Goal: Transaction & Acquisition: Purchase product/service

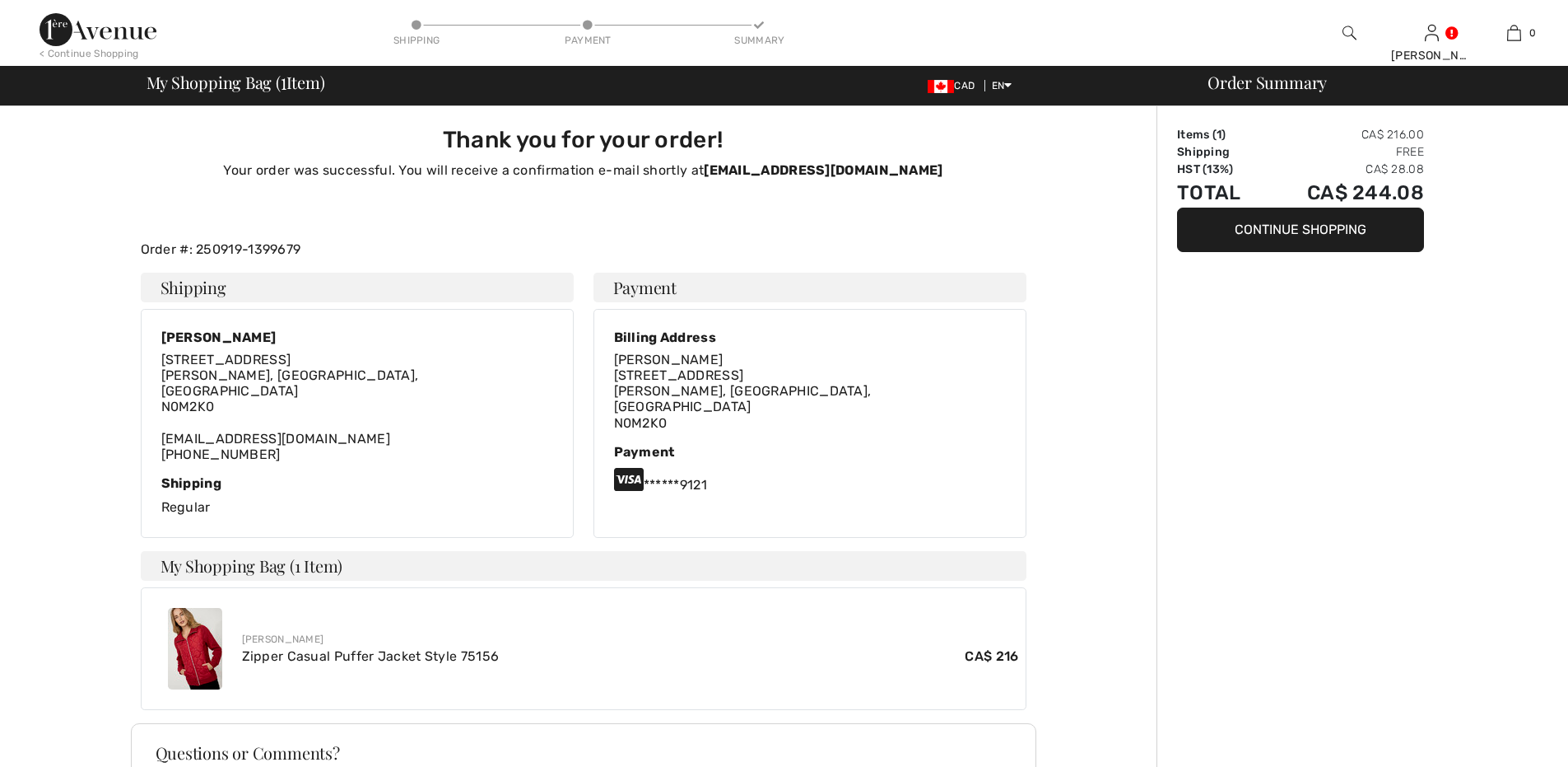
drag, startPoint x: 0, startPoint y: 0, endPoint x: 54, endPoint y: 25, distance: 59.5
click at [54, 25] on img at bounding box center [97, 30] width 117 height 33
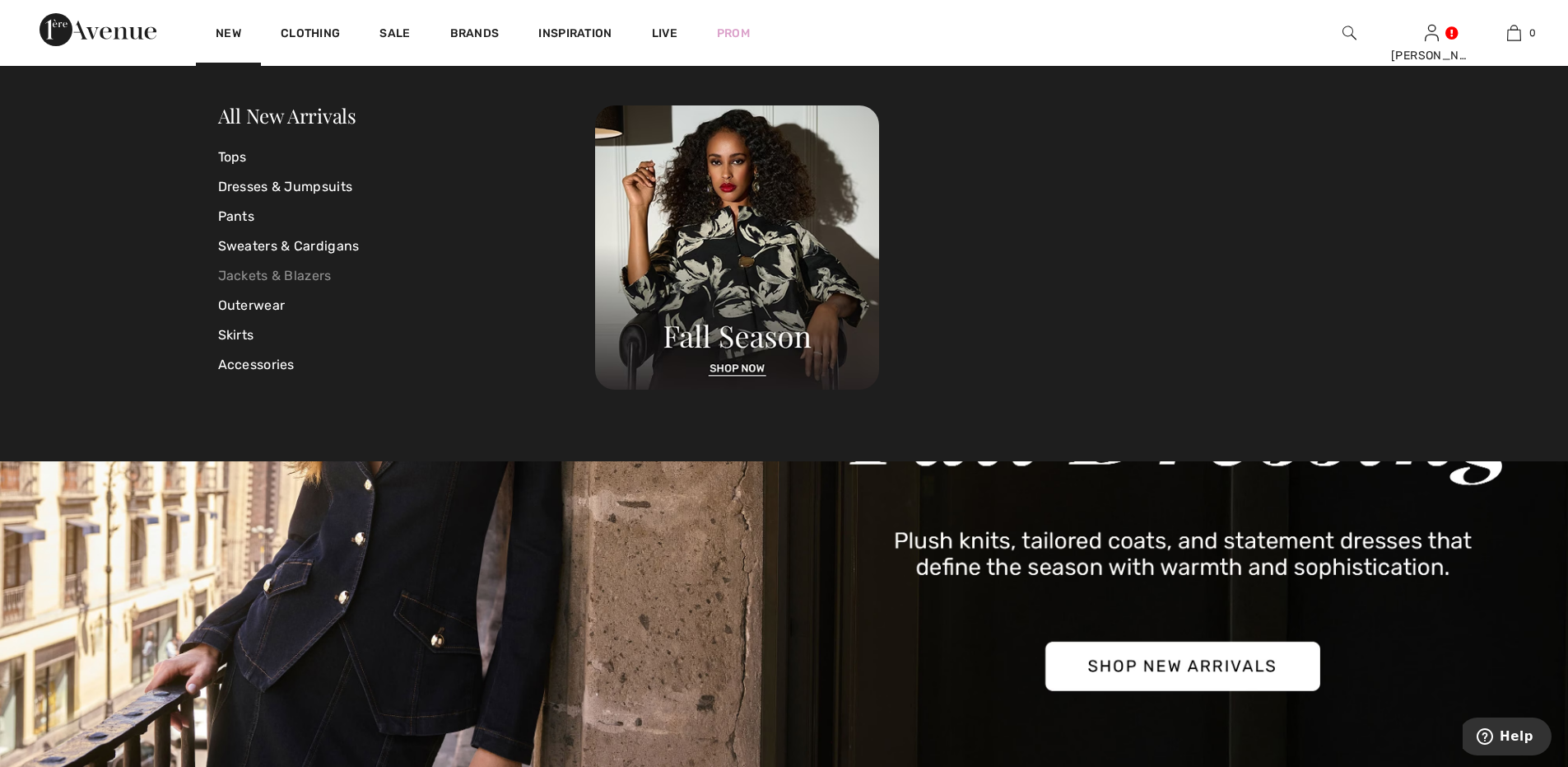
click at [307, 272] on link "Jackets & Blazers" at bounding box center [407, 276] width 377 height 30
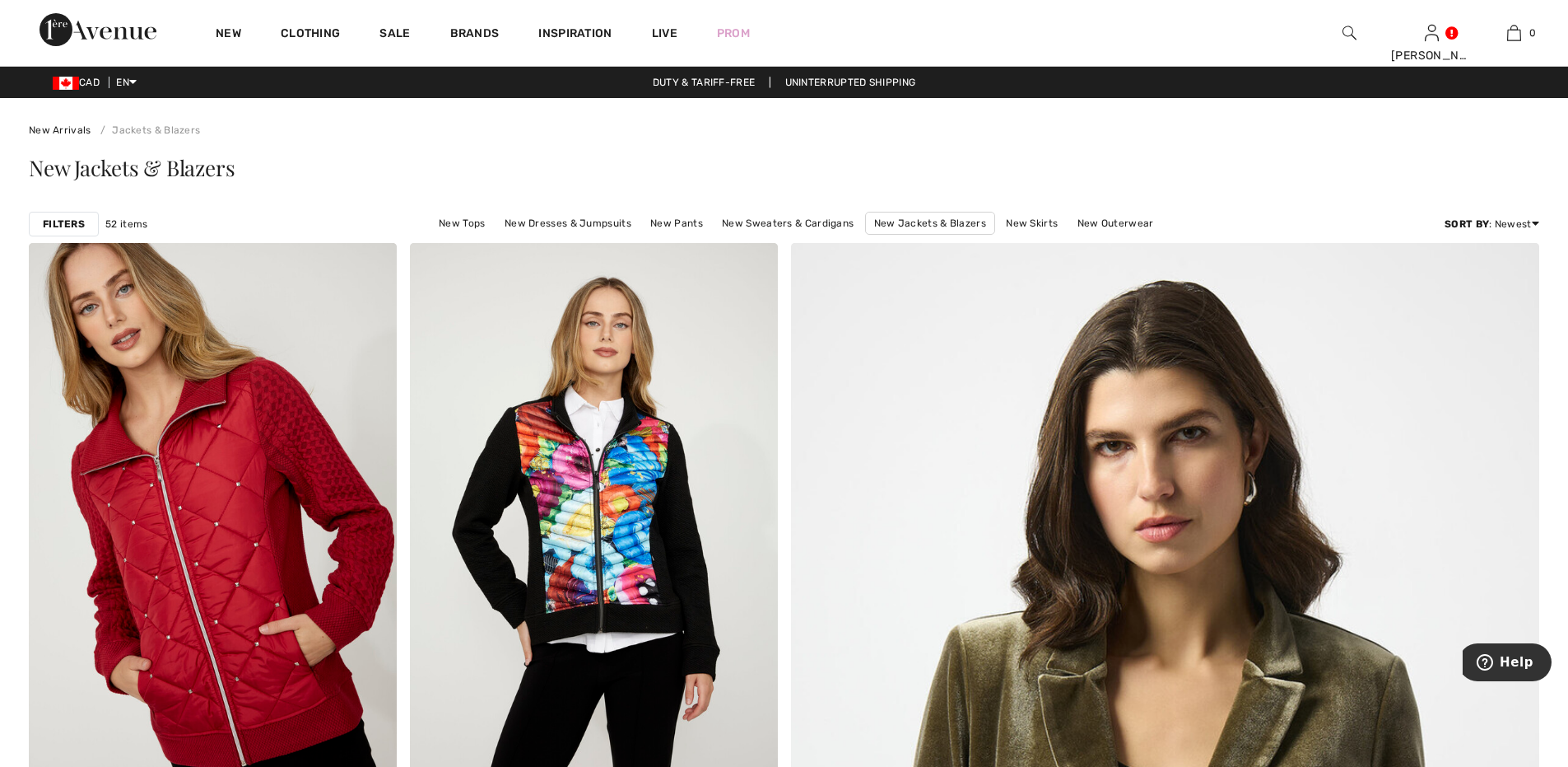
click at [65, 219] on strong "Filters" at bounding box center [64, 224] width 42 height 15
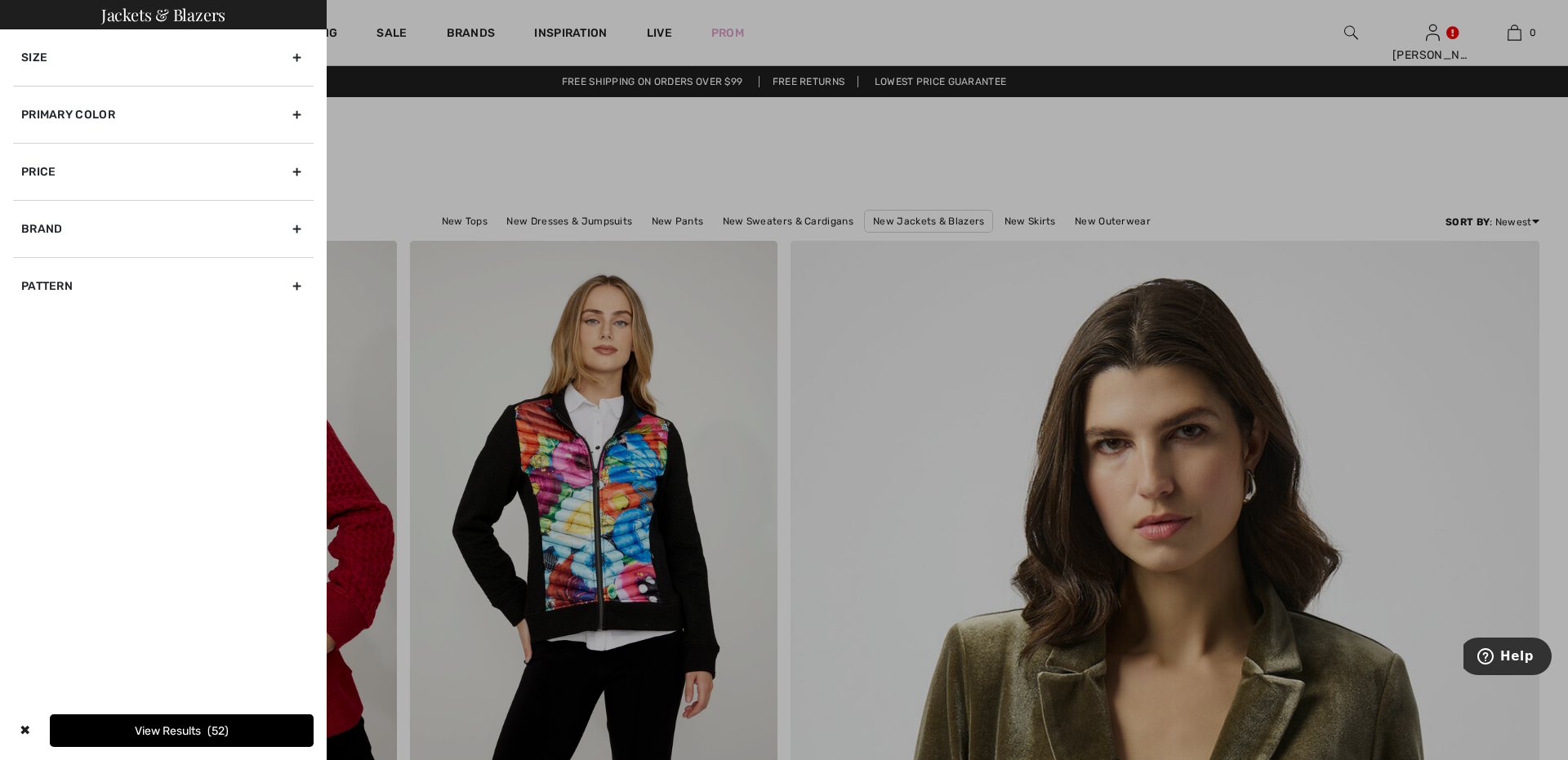
click at [292, 108] on div "Primary Color" at bounding box center [163, 114] width 301 height 57
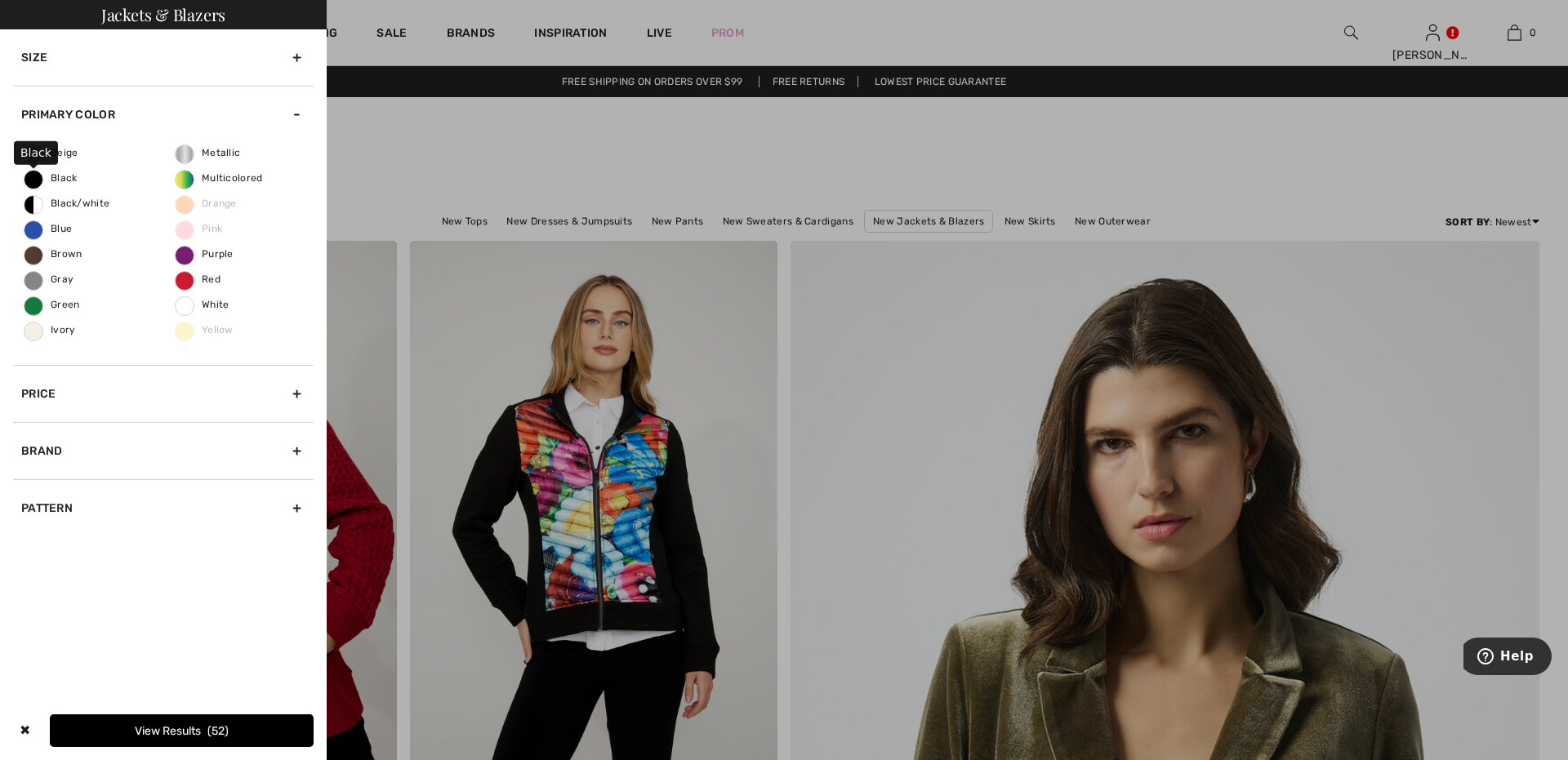
click at [35, 175] on span "Black" at bounding box center [51, 177] width 53 height 12
click at [0, 0] on input "Black" at bounding box center [0, 0] width 0 height 0
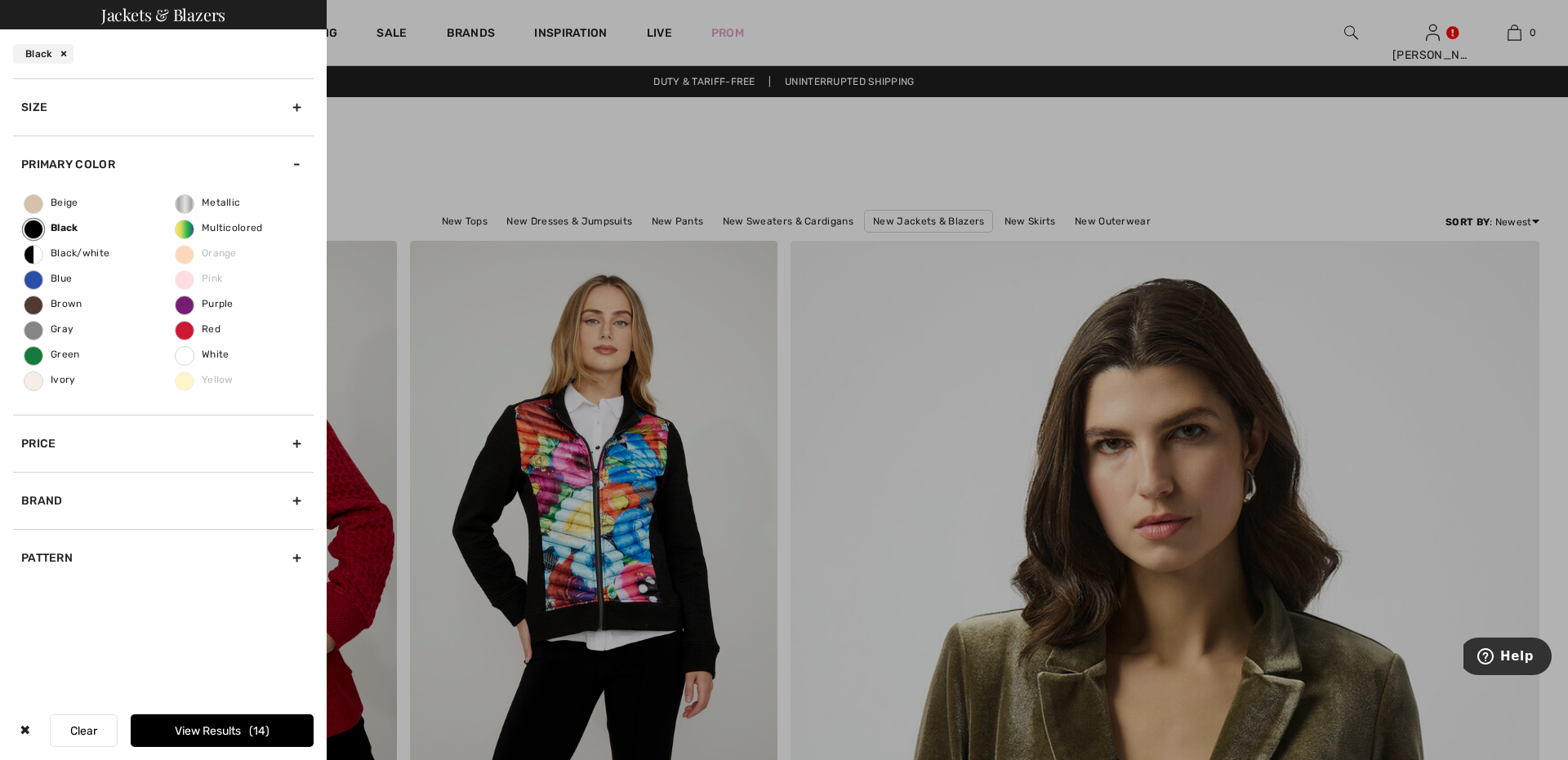
click at [292, 548] on div "Pattern" at bounding box center [163, 557] width 301 height 57
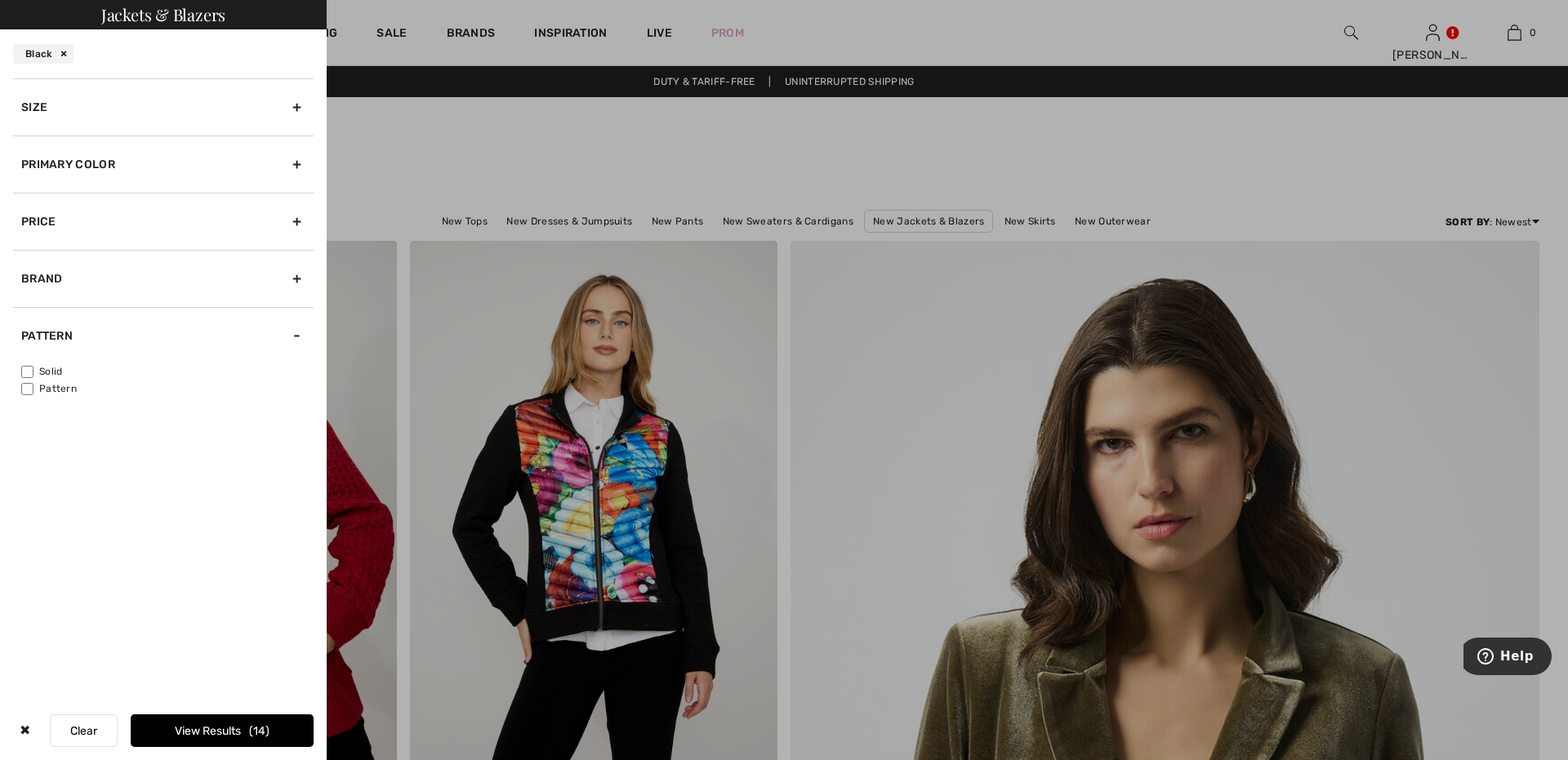
click at [28, 371] on input"] "Solid" at bounding box center [28, 372] width 12 height 12
checkbox input"] "true"
click at [226, 726] on button "View Results 14" at bounding box center [222, 730] width 183 height 33
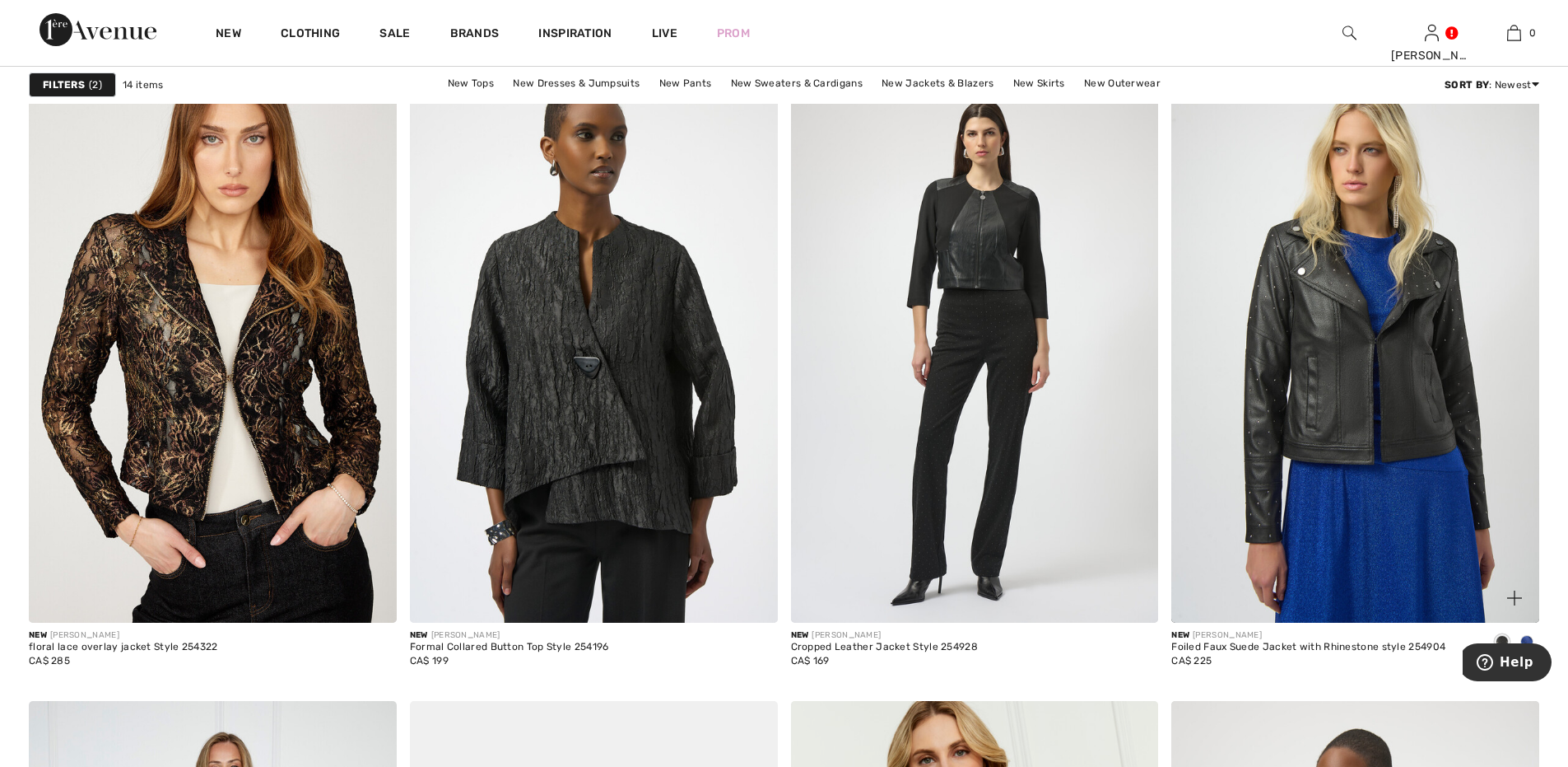
scroll to position [1427, 0]
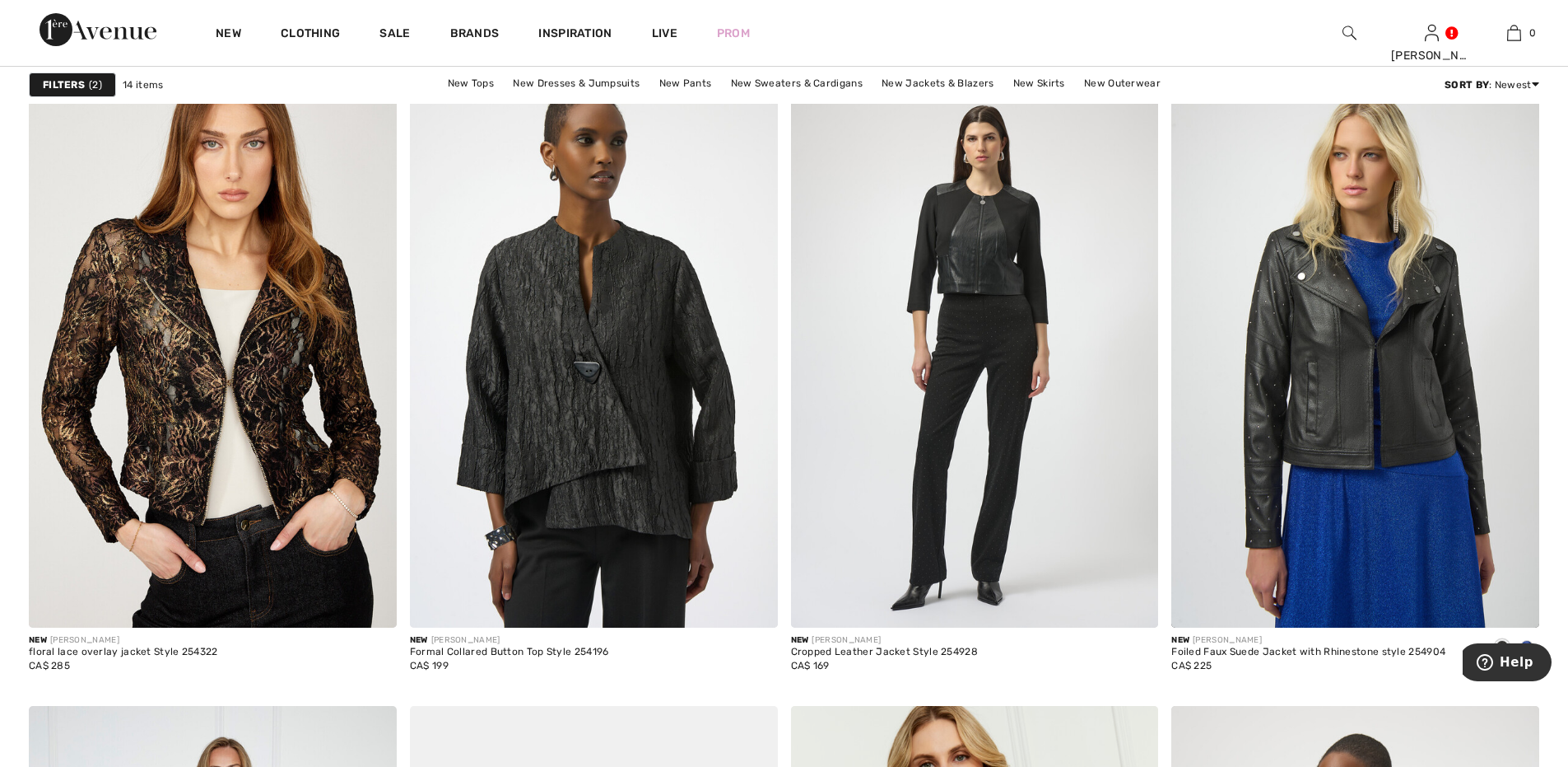
click at [93, 83] on span "2" at bounding box center [95, 85] width 13 height 15
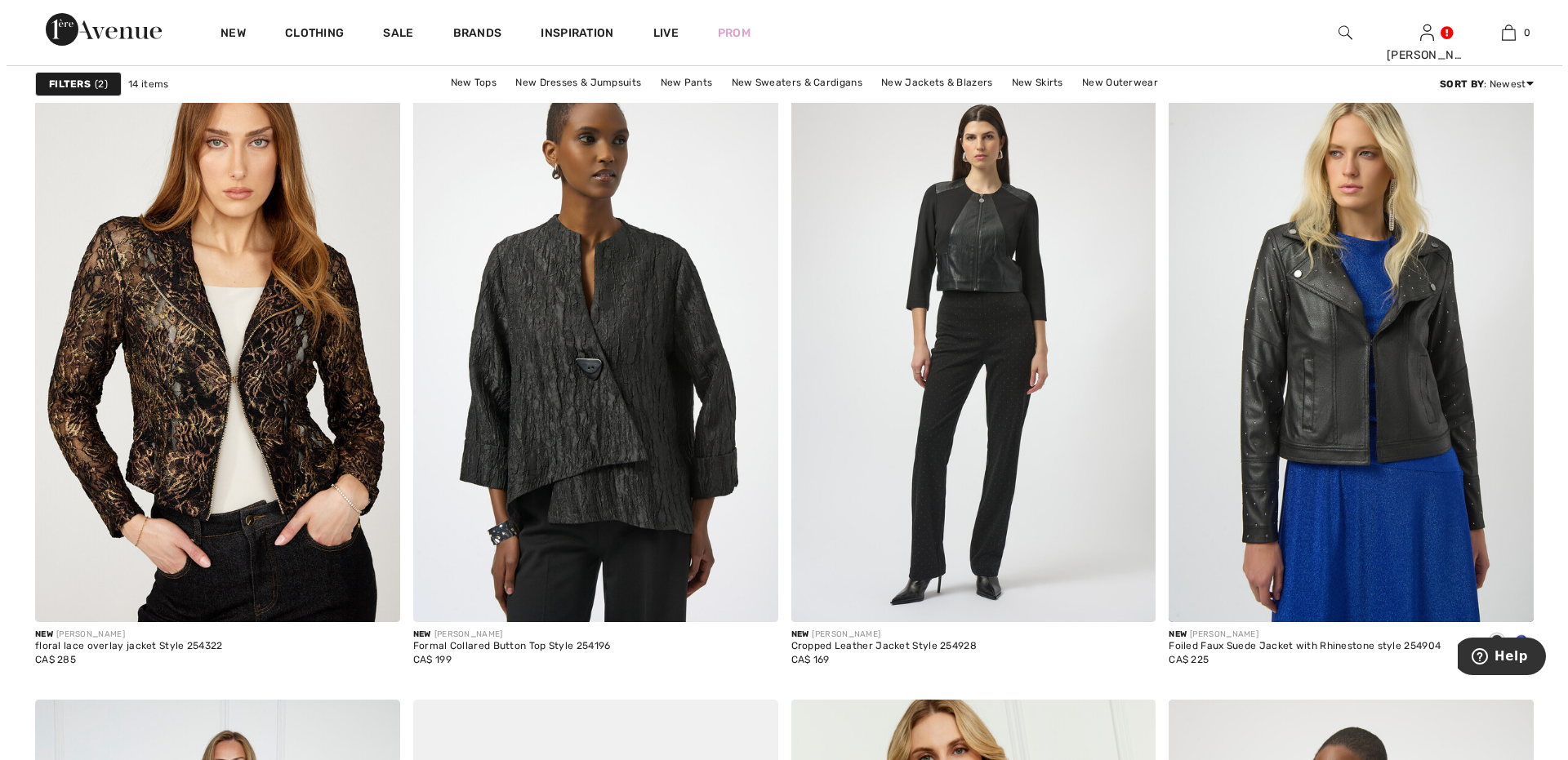
scroll to position [1424, 0]
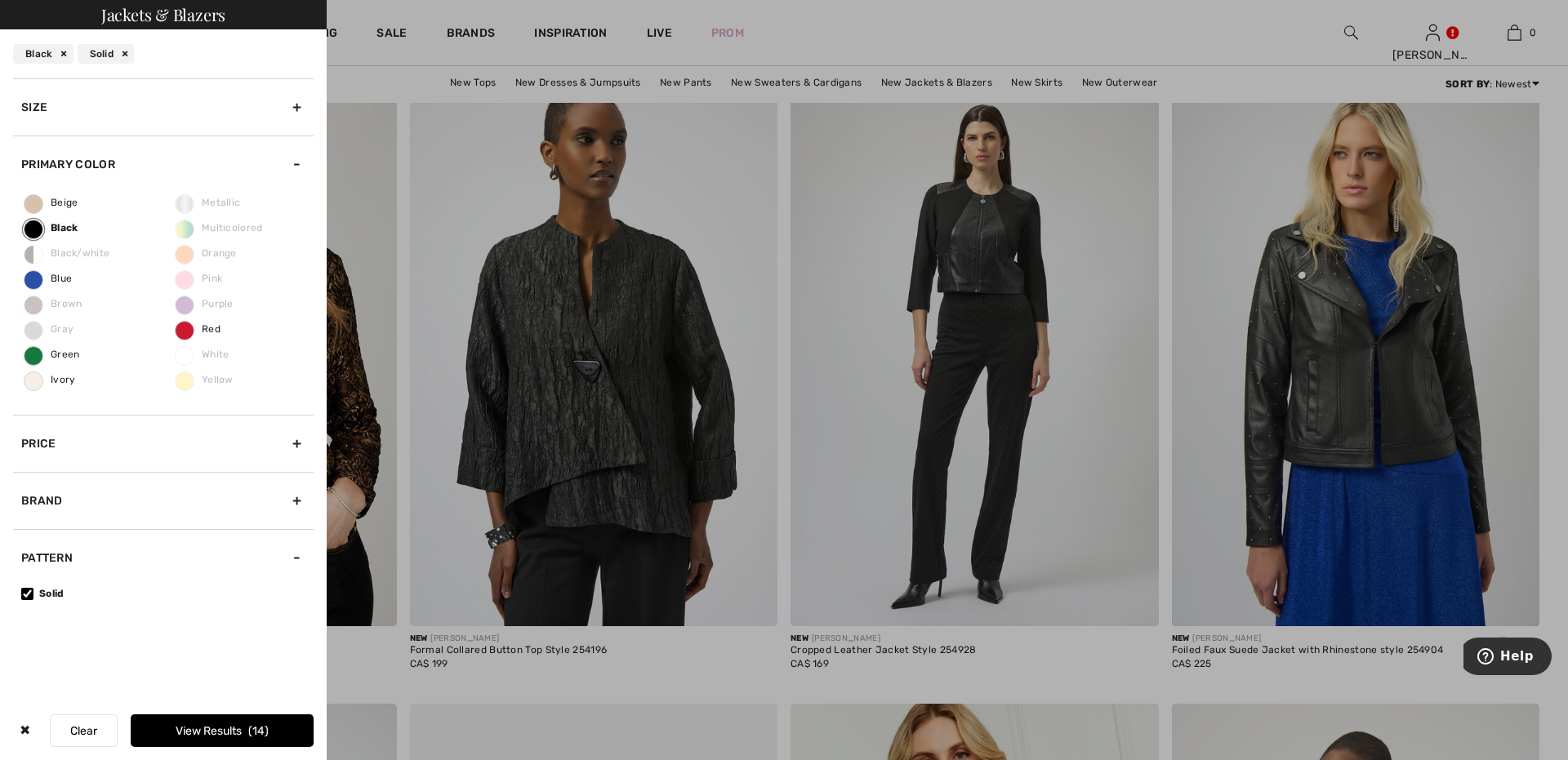
click at [84, 729] on button "Clear" at bounding box center [83, 730] width 67 height 33
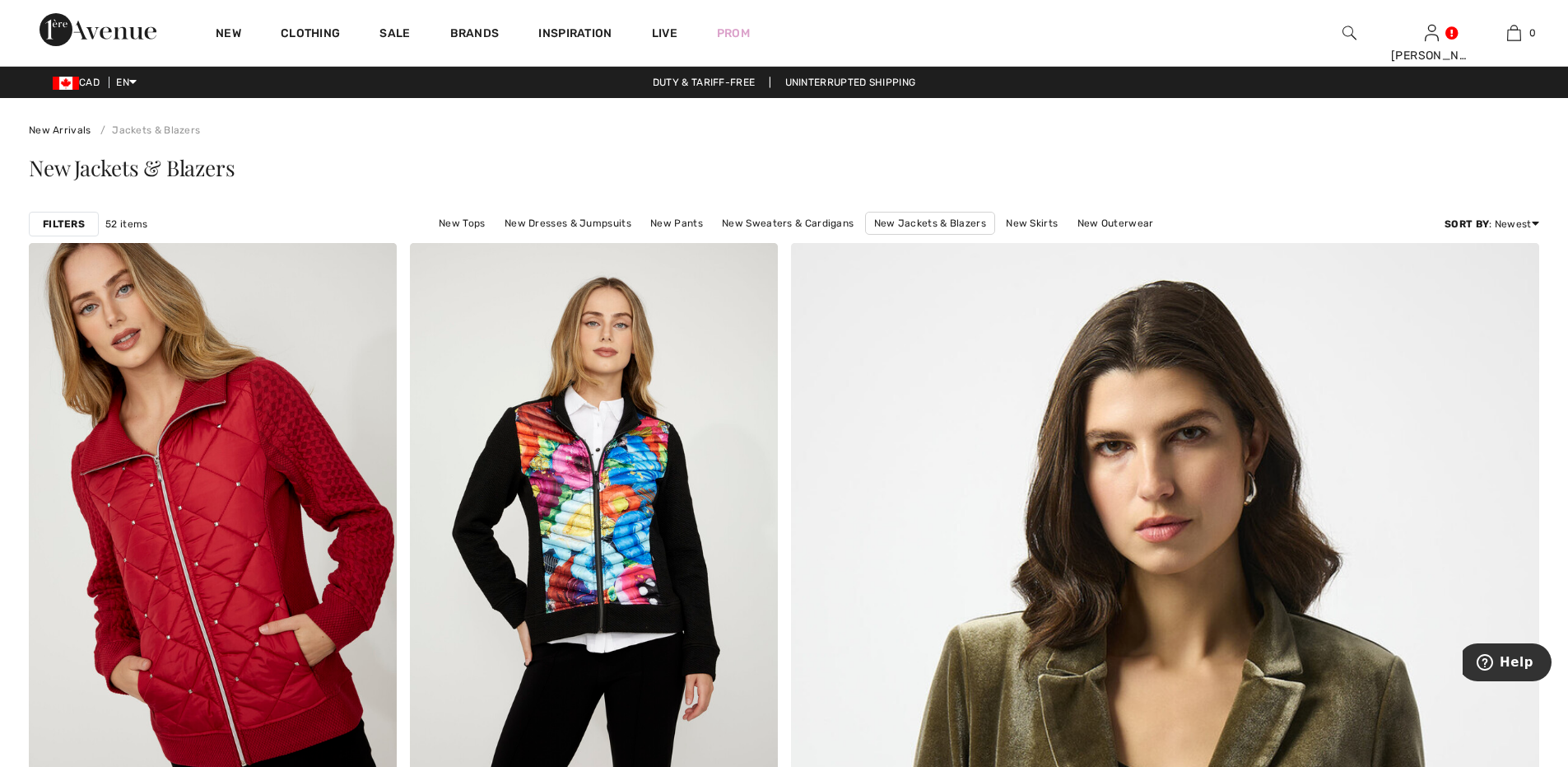
click at [64, 217] on strong "Filters" at bounding box center [64, 224] width 42 height 15
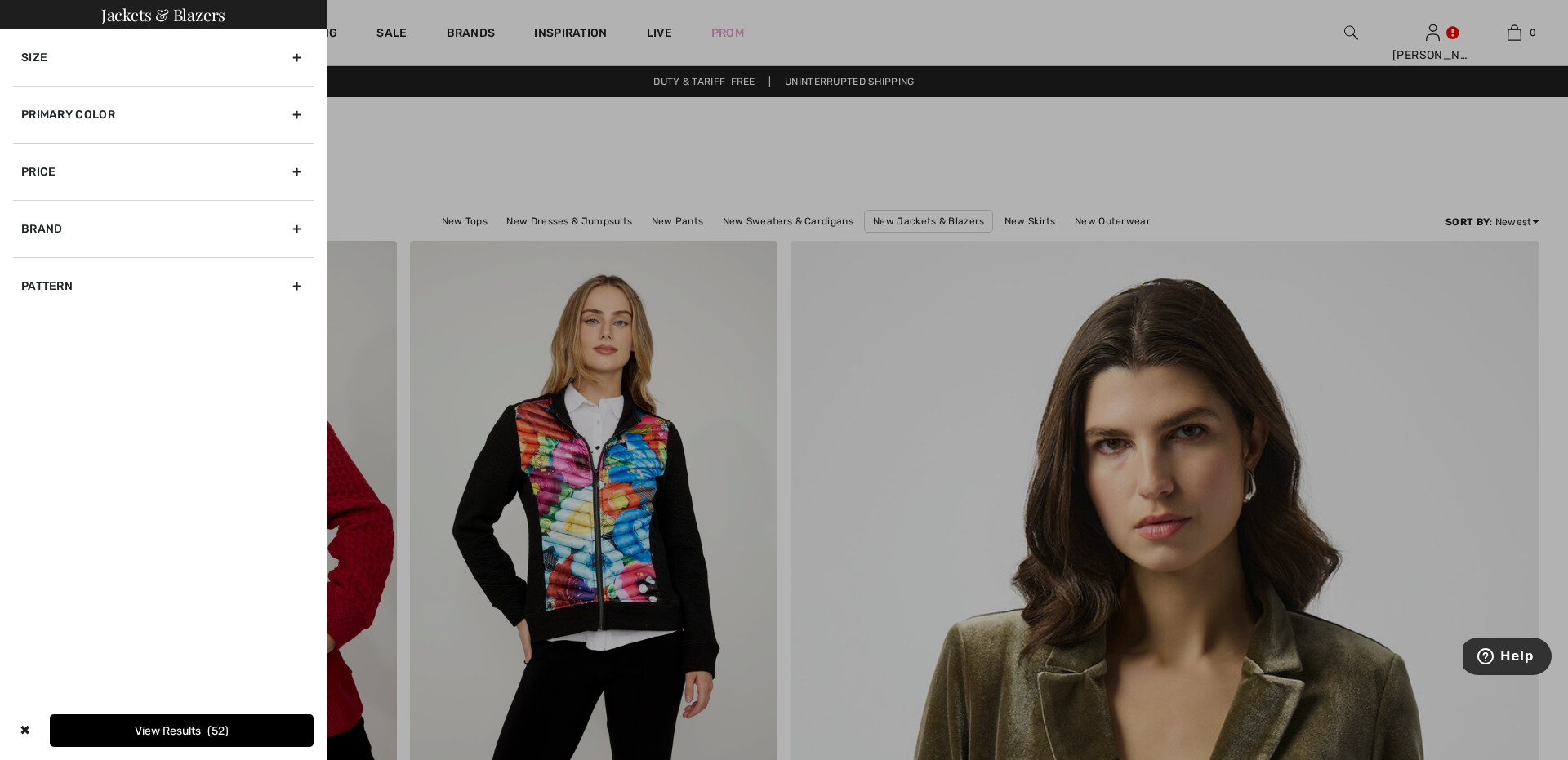
click at [296, 108] on div "Primary Color" at bounding box center [163, 114] width 301 height 57
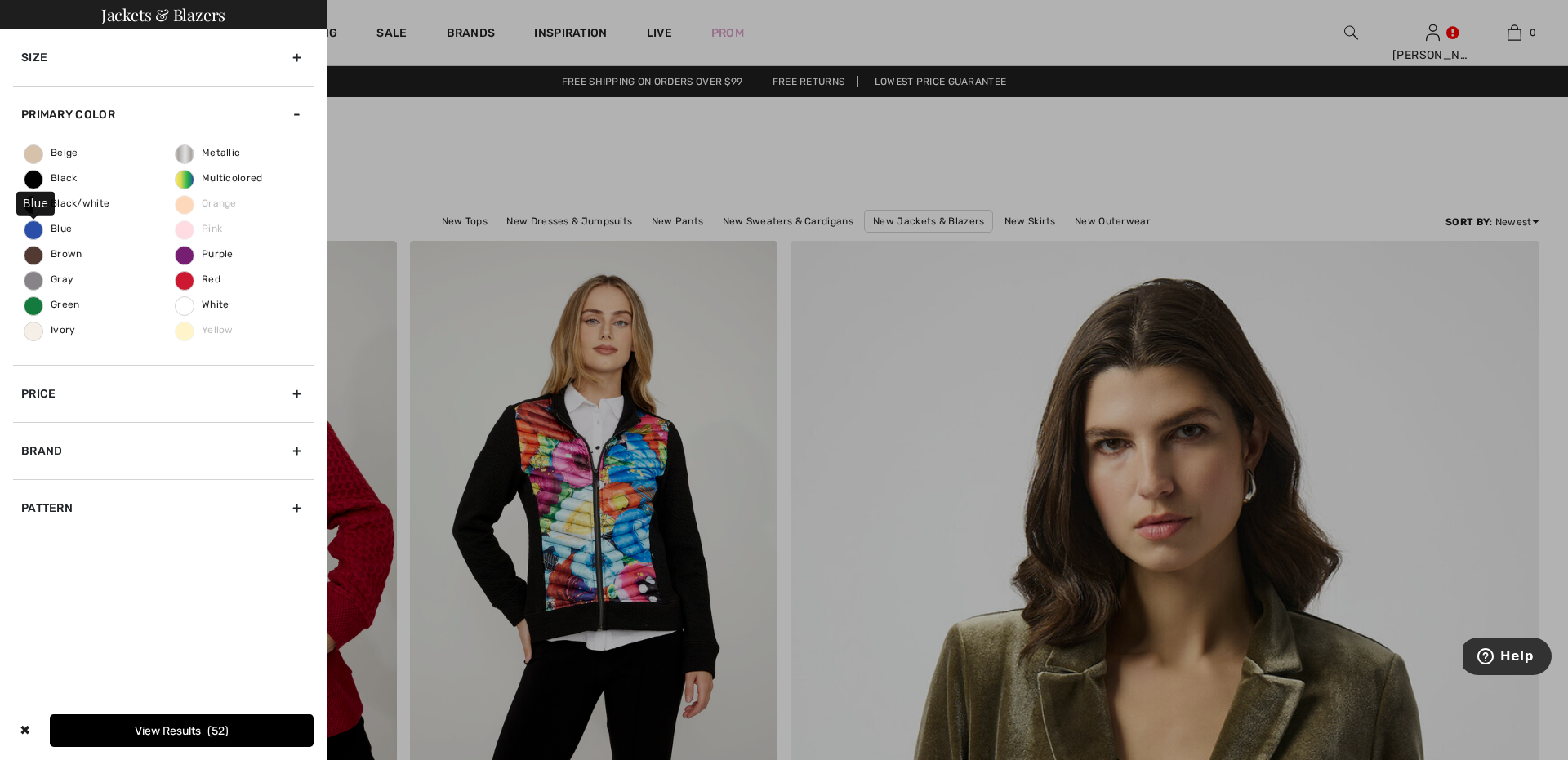
click at [34, 227] on span "Blue" at bounding box center [48, 228] width 47 height 12
click at [0, 0] on input "Blue" at bounding box center [0, 0] width 0 height 0
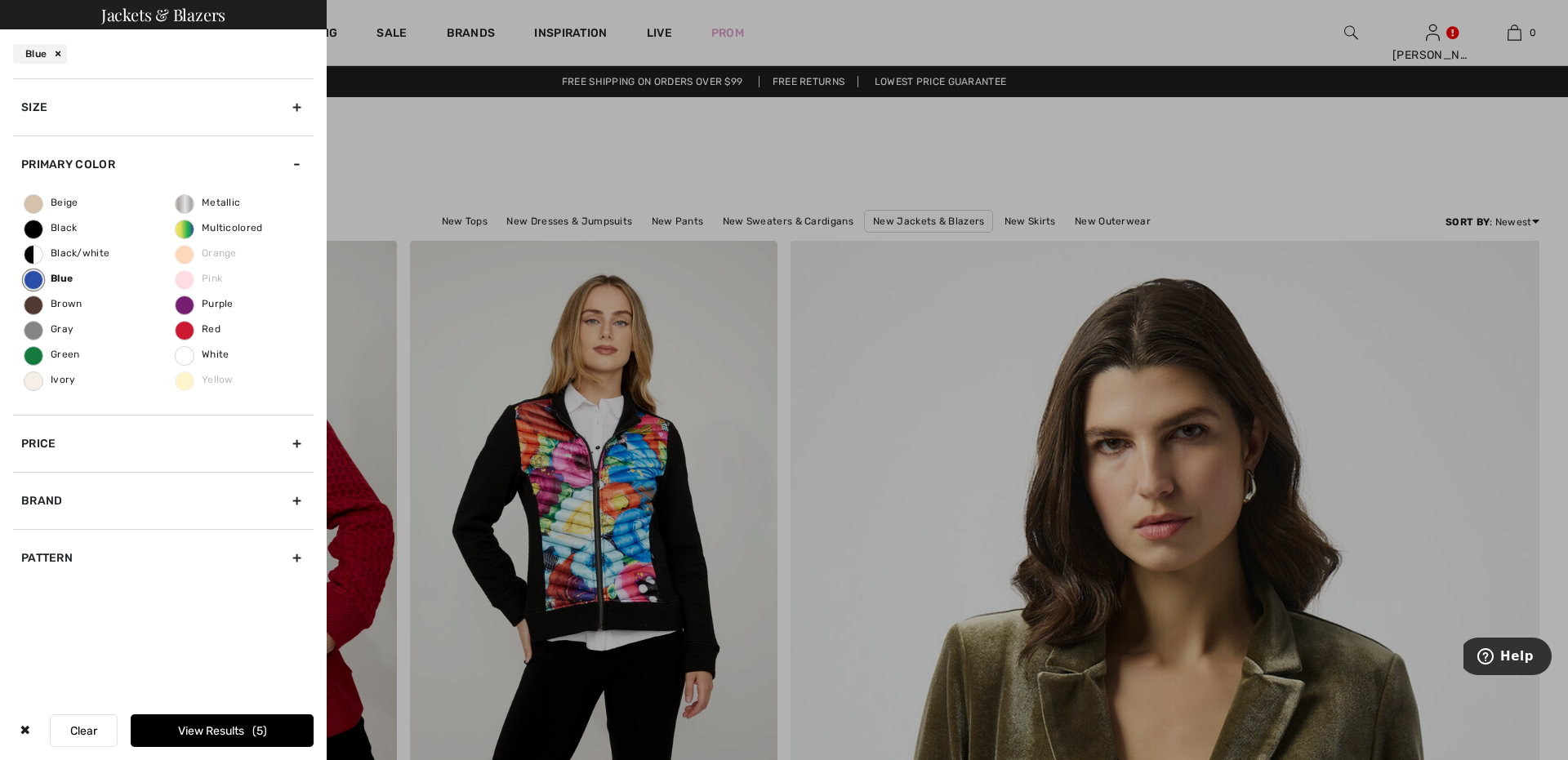
click at [229, 725] on button "View Results 5" at bounding box center [222, 730] width 183 height 33
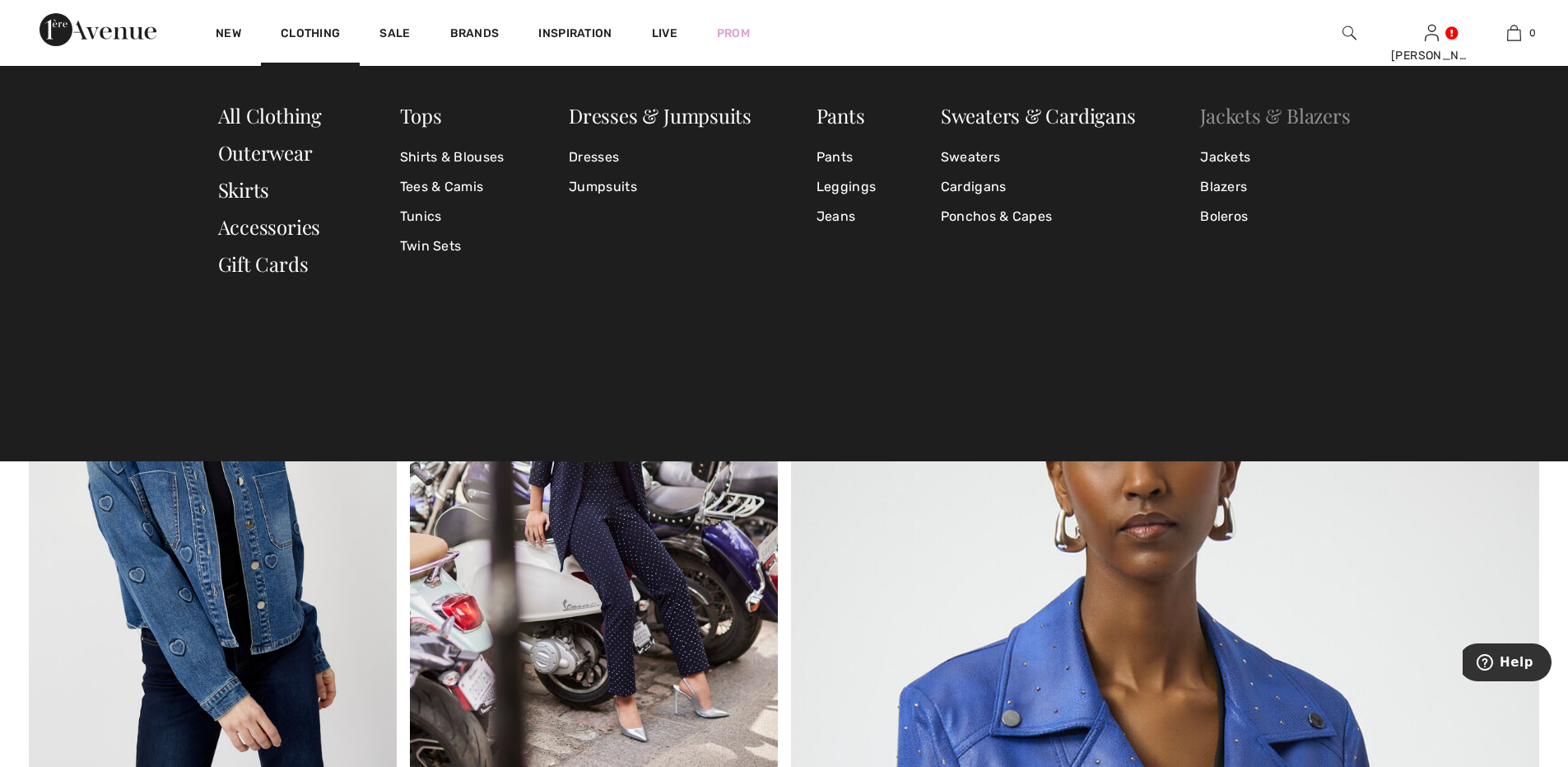
click at [1267, 113] on link "Jackets & Blazers" at bounding box center [1276, 115] width 150 height 26
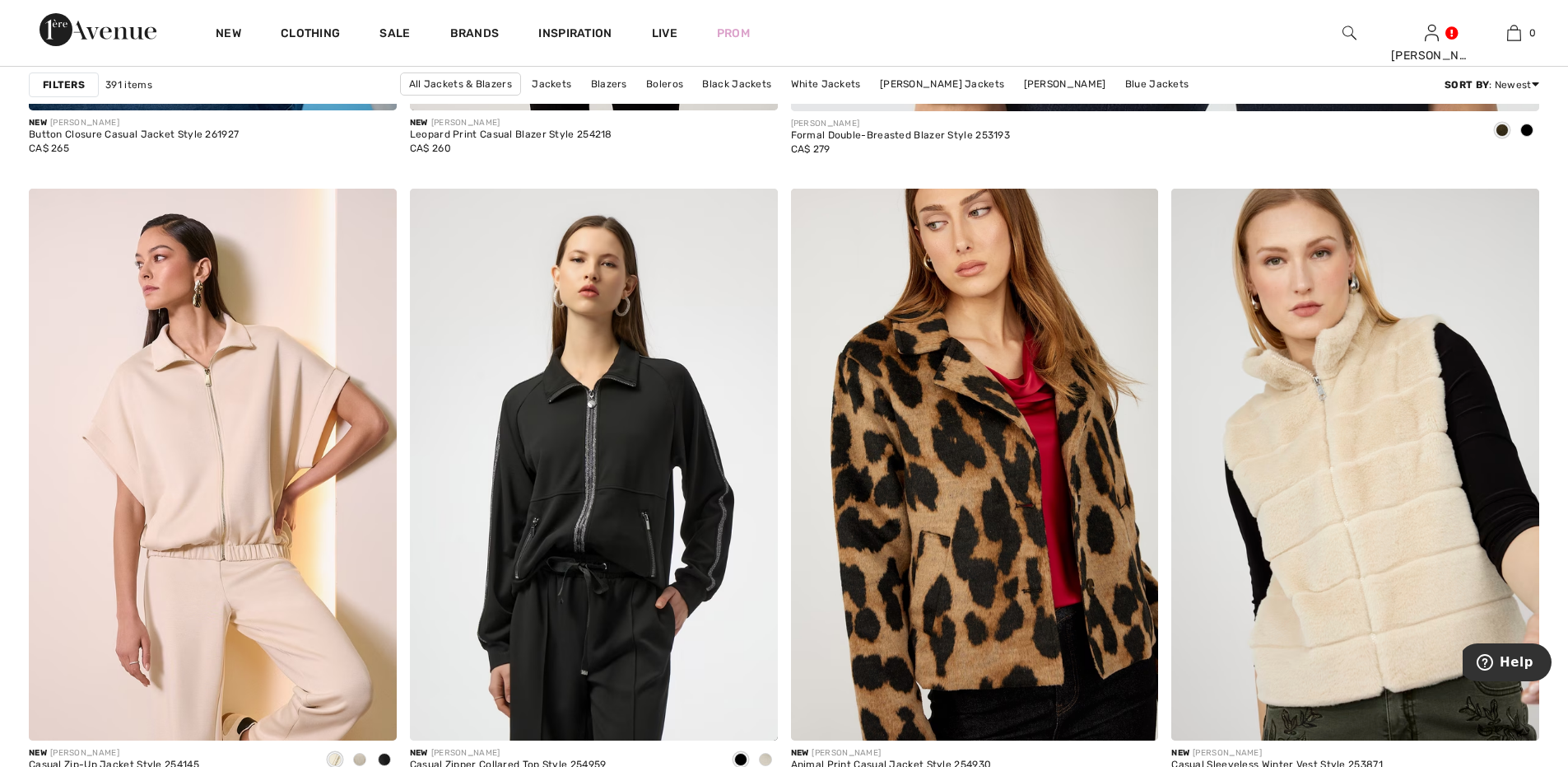
scroll to position [1236, 0]
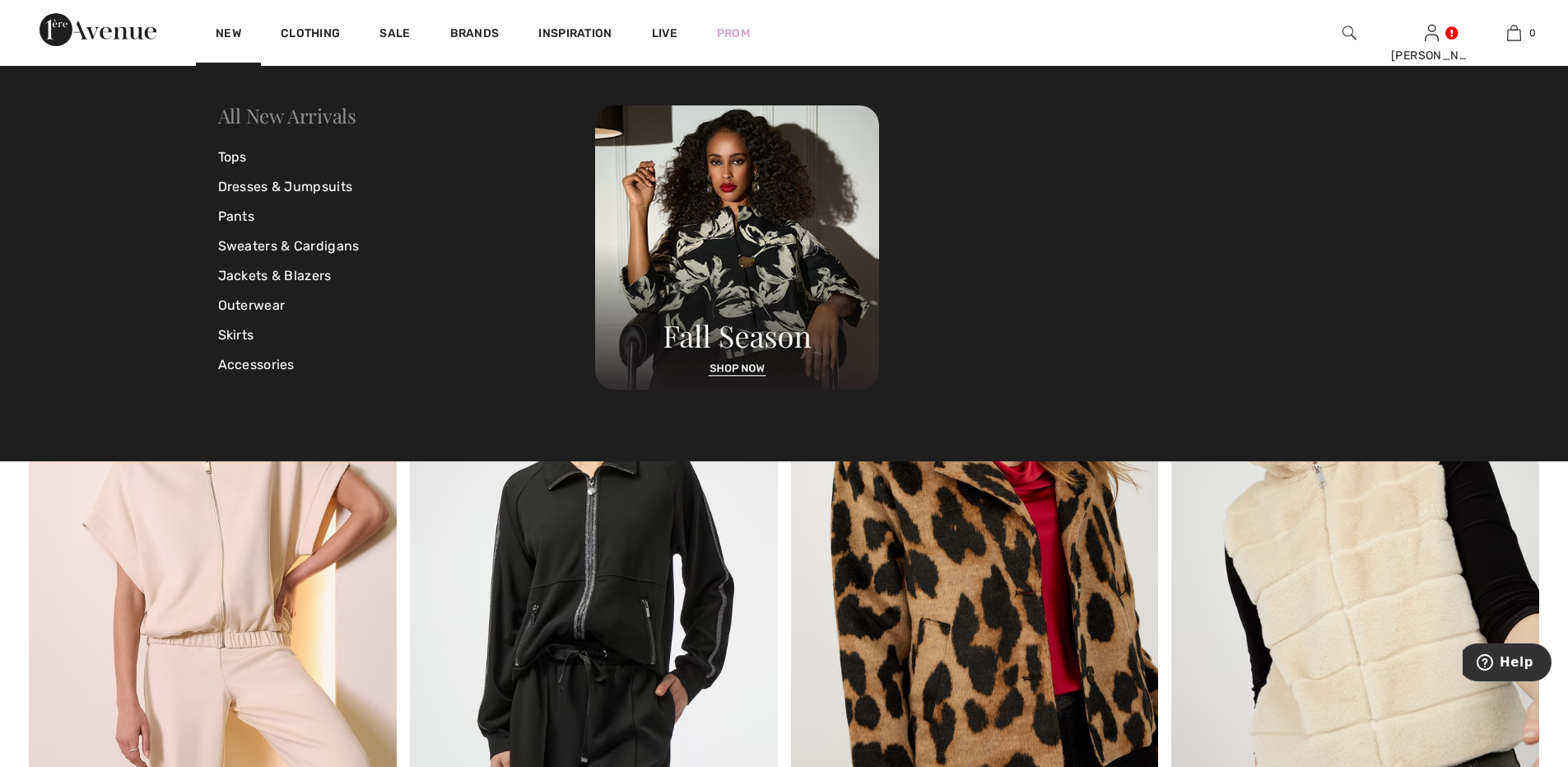
click at [245, 113] on link "All New Arrivals" at bounding box center [287, 115] width 139 height 26
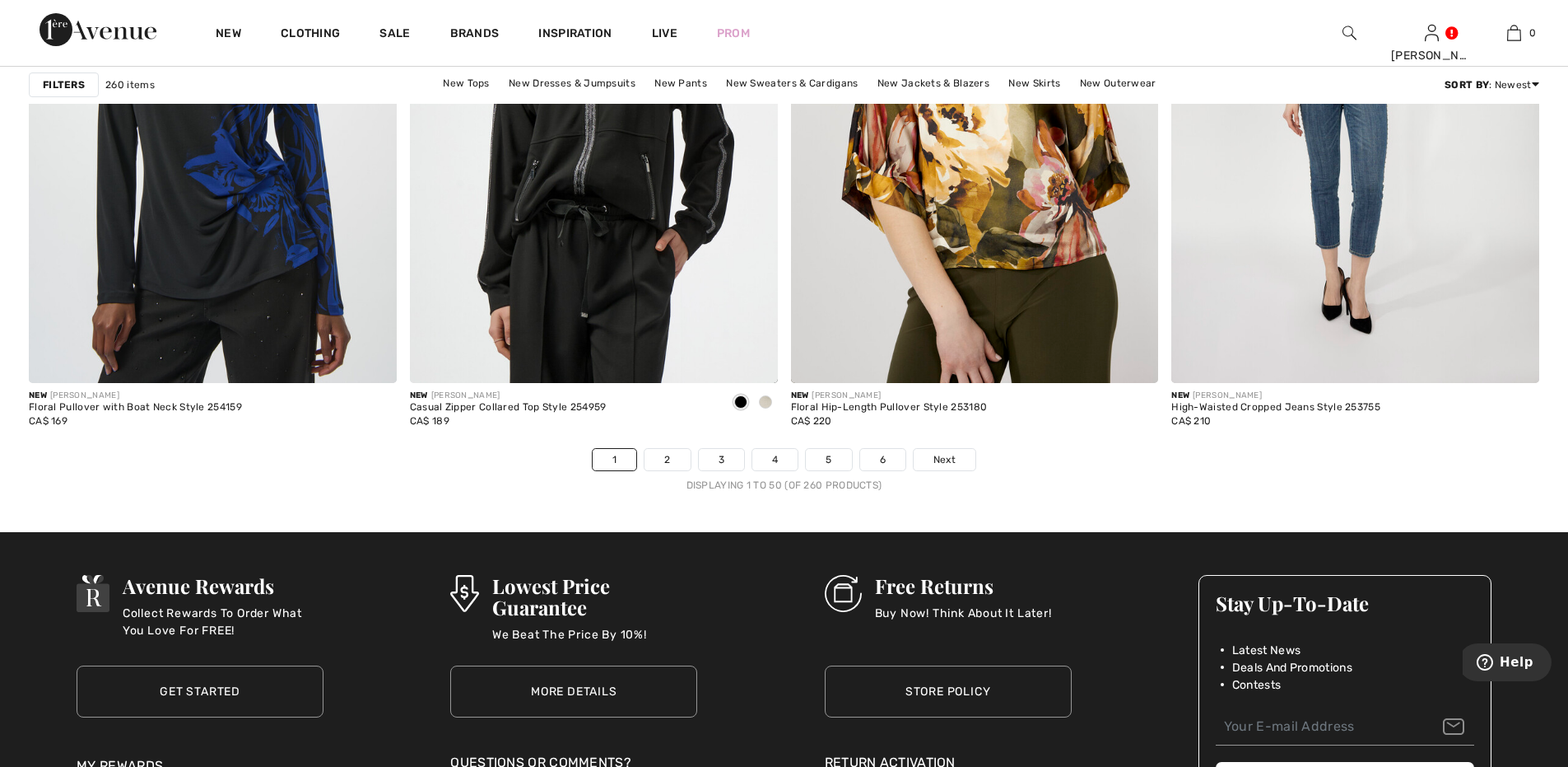
scroll to position [9446, 0]
